Goal: Transaction & Acquisition: Purchase product/service

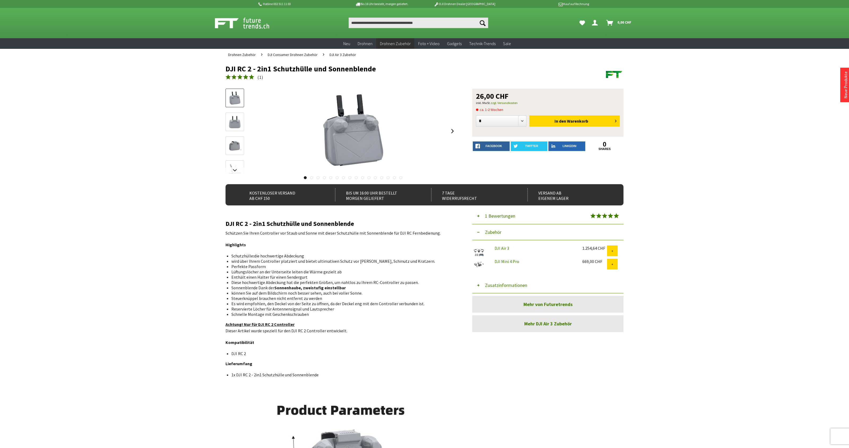
click at [237, 126] on img at bounding box center [234, 121] width 15 height 15
click at [238, 143] on img at bounding box center [234, 145] width 15 height 15
click at [234, 168] on link at bounding box center [235, 170] width 19 height 6
click at [235, 129] on img at bounding box center [234, 127] width 15 height 15
click at [237, 150] on img at bounding box center [234, 151] width 15 height 15
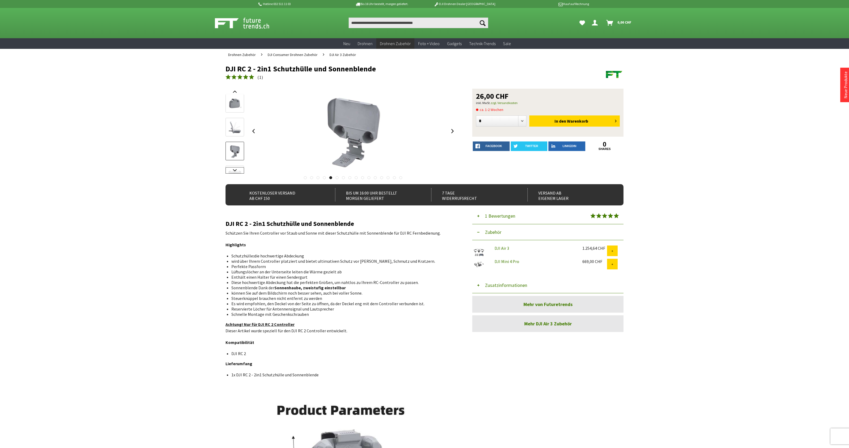
click at [233, 171] on link at bounding box center [235, 170] width 19 height 6
click at [234, 157] on img at bounding box center [234, 156] width 15 height 15
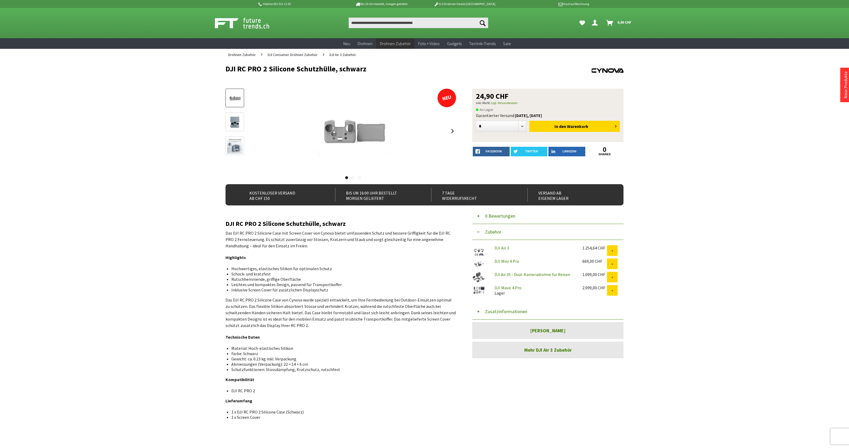
click at [232, 120] on img at bounding box center [234, 121] width 15 height 15
click at [235, 142] on img at bounding box center [234, 145] width 15 height 15
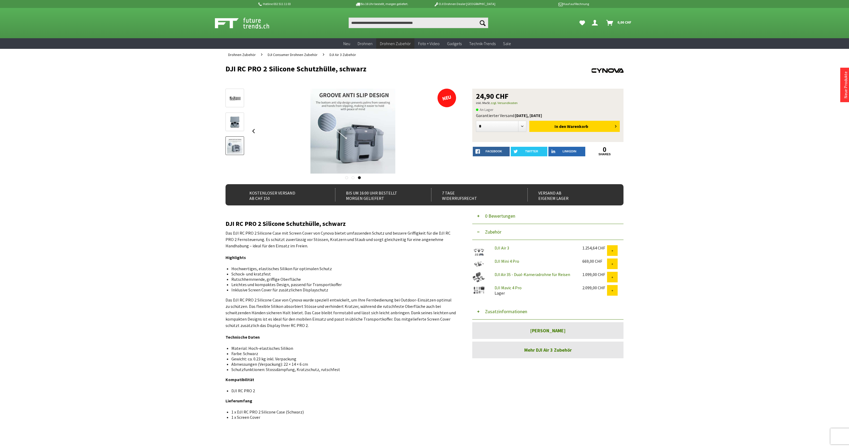
click at [238, 93] on img at bounding box center [234, 97] width 15 height 15
